Goal: Task Accomplishment & Management: Manage account settings

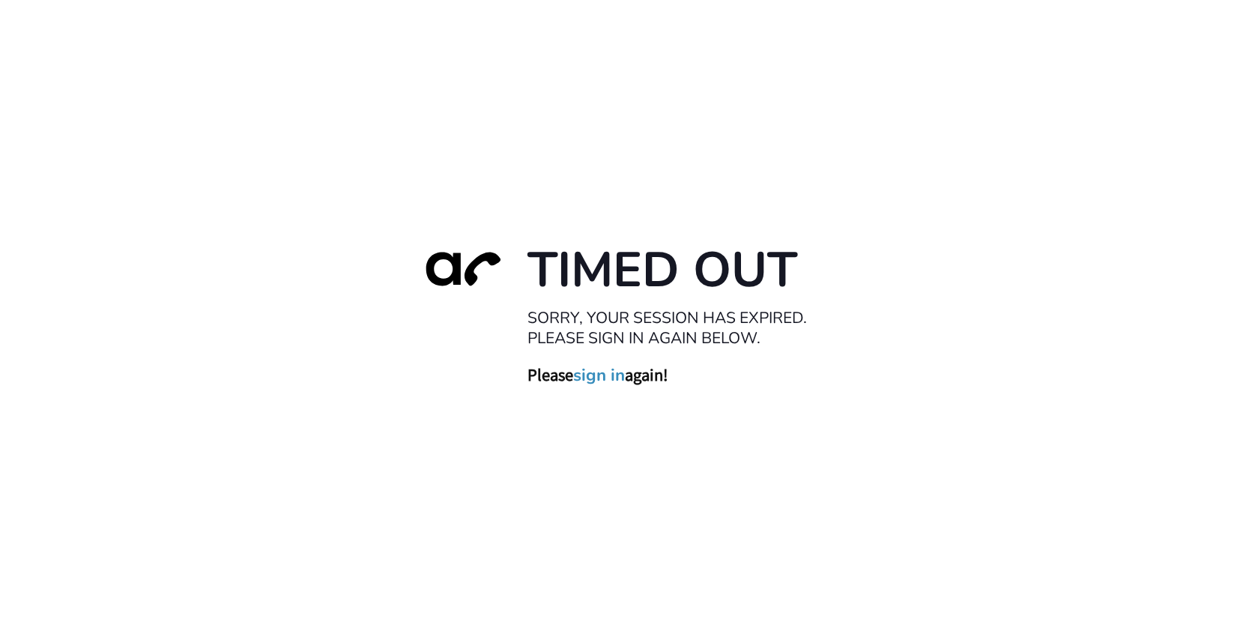
click at [1162, 87] on div "Timed Out Sorry, your session has expired. Please sign in again below. Please s…" at bounding box center [617, 317] width 1234 height 634
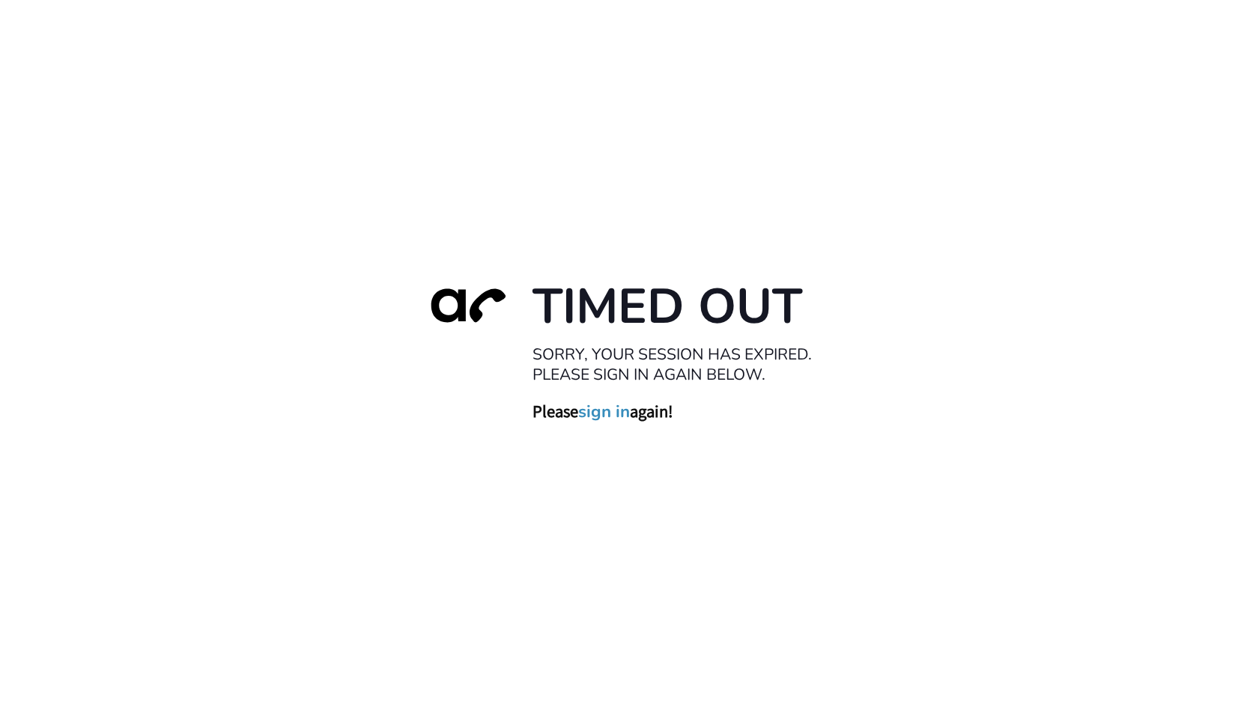
click at [609, 407] on link "sign in" at bounding box center [604, 411] width 52 height 21
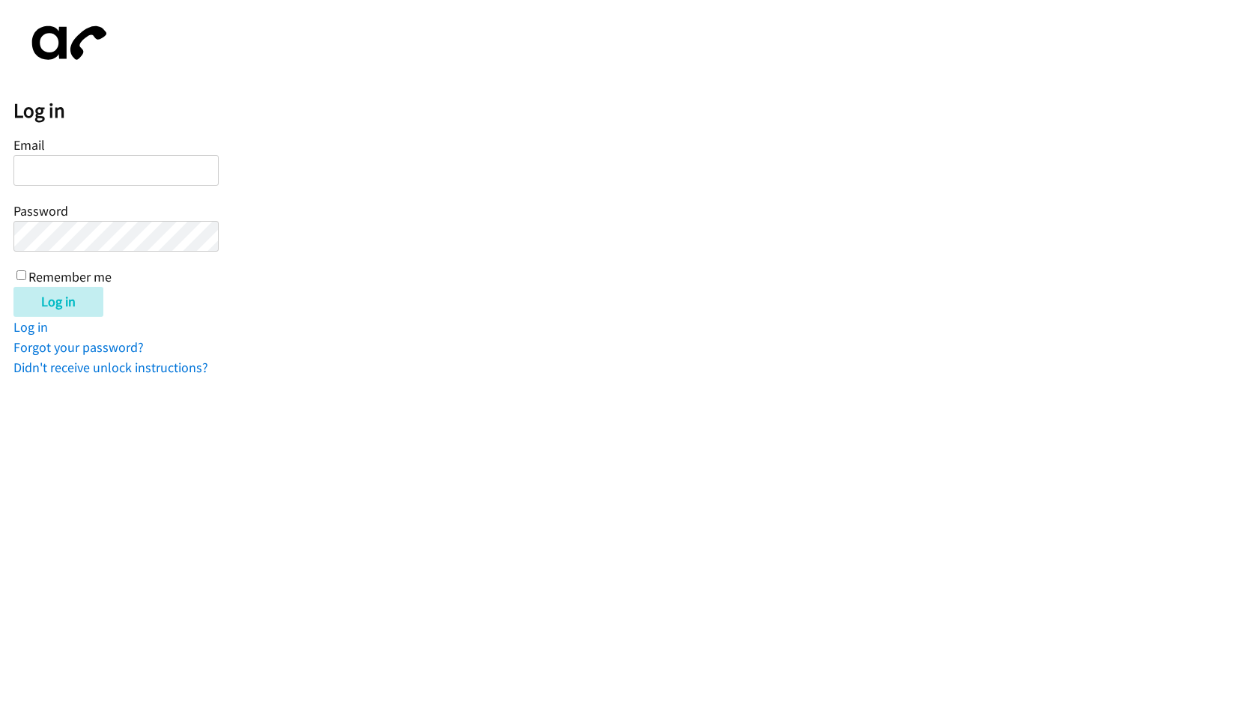
click at [169, 160] on input "Email" at bounding box center [115, 170] width 205 height 31
type input "arazo@lendingpoint.com"
click at [13, 287] on input "Log in" at bounding box center [58, 302] width 90 height 30
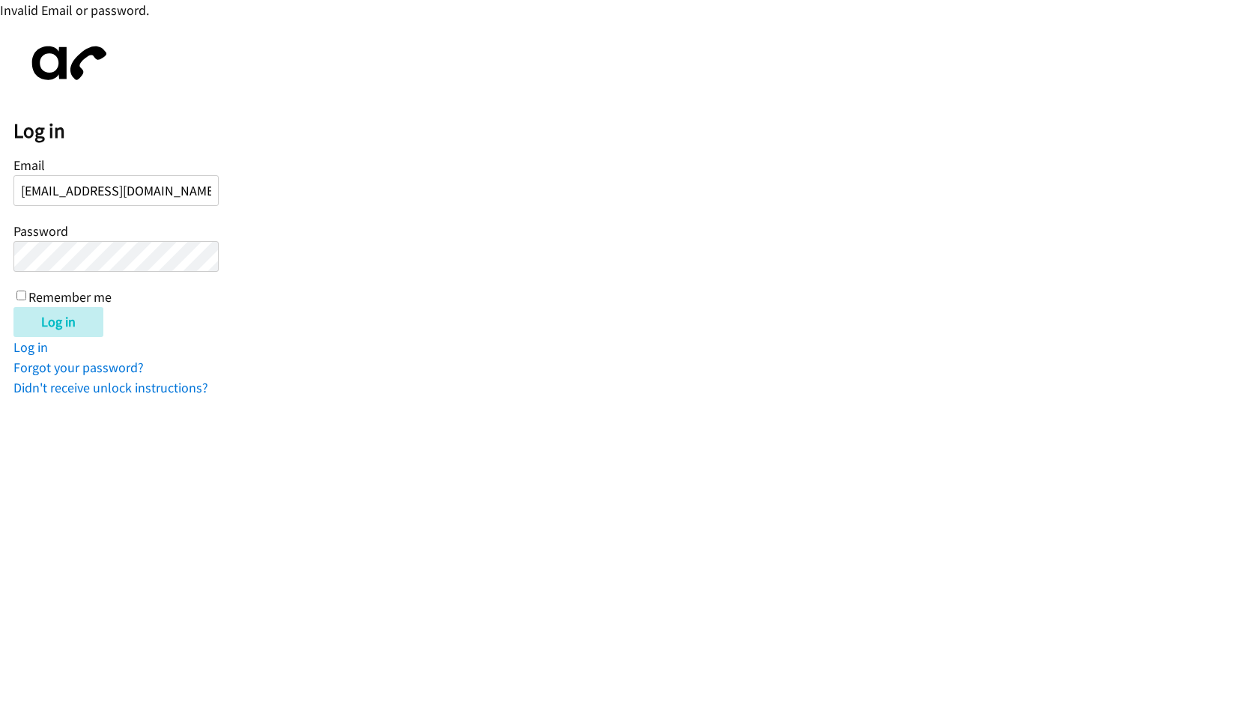
click at [13, 307] on input "Log in" at bounding box center [58, 322] width 90 height 30
